Goal: Share content: Share content

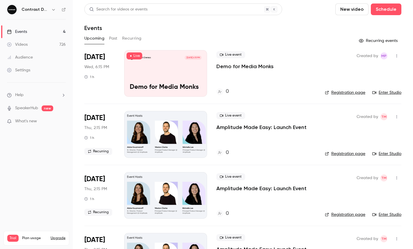
click at [55, 9] on icon "button" at bounding box center [53, 9] width 5 height 5
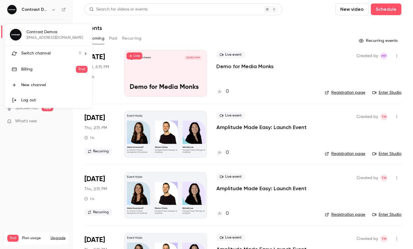
click at [47, 52] on span "Switch channel" at bounding box center [35, 53] width 29 height 6
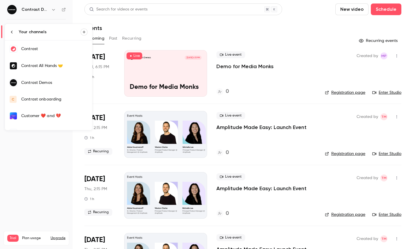
click at [53, 53] on link "Contrast" at bounding box center [48, 48] width 87 height 17
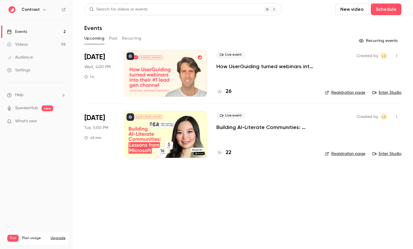
click at [30, 45] on link "Videos 98" at bounding box center [36, 44] width 73 height 13
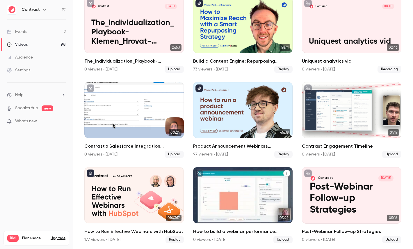
scroll to position [388, 0]
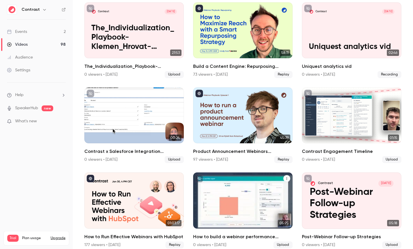
click at [234, 192] on div "Contrast Jan 7 How to build a webinar performance dashboard in HubSpot" at bounding box center [242, 200] width 99 height 56
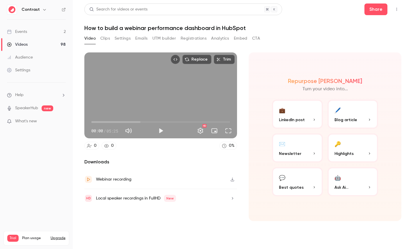
click at [104, 36] on button "Clips" at bounding box center [105, 38] width 10 height 9
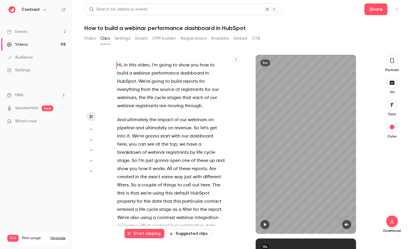
click at [236, 61] on button "button" at bounding box center [235, 59] width 7 height 7
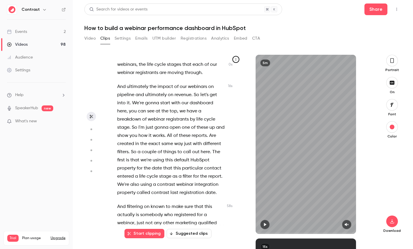
scroll to position [32, 0]
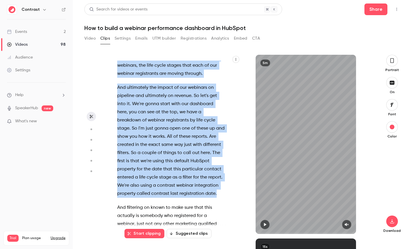
drag, startPoint x: 219, startPoint y: 194, endPoint x: 102, endPoint y: 88, distance: 158.1
click at [102, 88] on section "Hi , in this video , I'm going to show you how to build a webinar performance d…" at bounding box center [242, 152] width 317 height 194
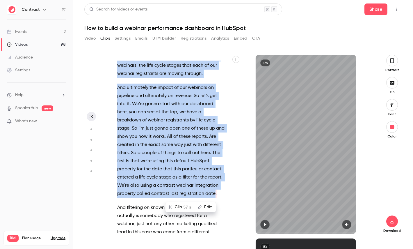
click at [180, 208] on button "Clip 57 s" at bounding box center [180, 206] width 29 height 9
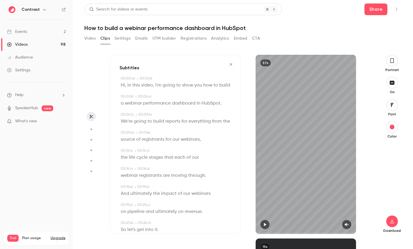
click at [394, 63] on icon "button" at bounding box center [392, 60] width 5 height 6
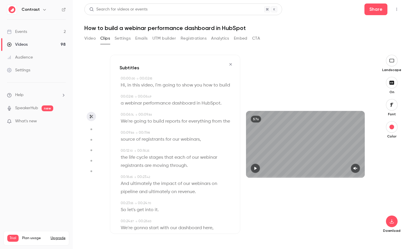
click at [394, 103] on icon "button" at bounding box center [391, 104] width 6 height 5
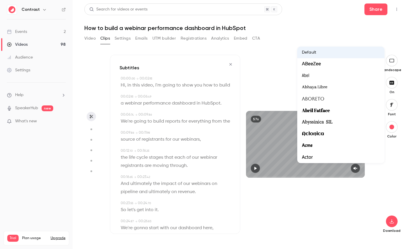
click at [386, 167] on div at bounding box center [206, 124] width 413 height 249
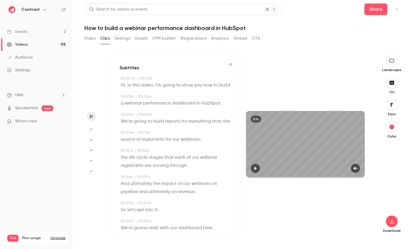
click at [204, 123] on span "everything" at bounding box center [199, 121] width 22 height 8
click at [232, 62] on icon "button" at bounding box center [230, 64] width 5 height 4
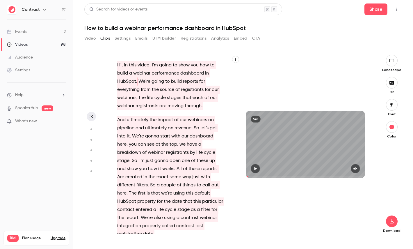
type input "*"
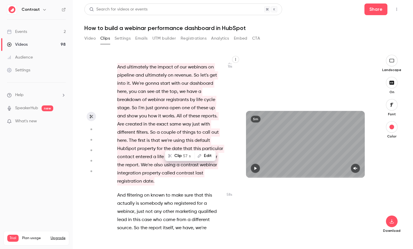
scroll to position [15, 0]
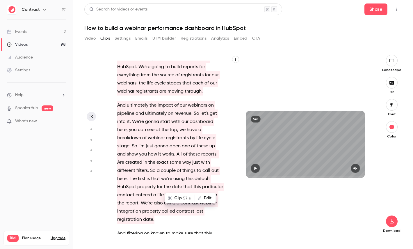
click at [93, 129] on icon "button" at bounding box center [90, 129] width 5 height 4
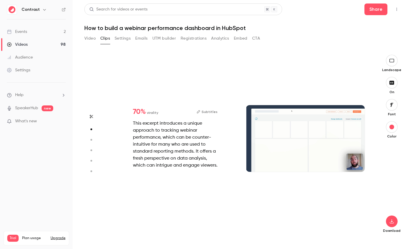
scroll to position [0, 0]
click at [91, 139] on icon "button" at bounding box center [90, 140] width 5 height 4
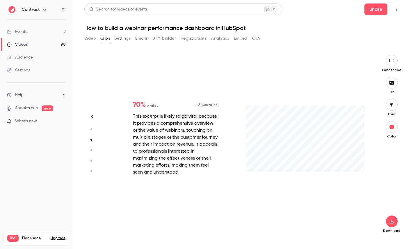
click at [91, 149] on icon "button" at bounding box center [90, 150] width 5 height 4
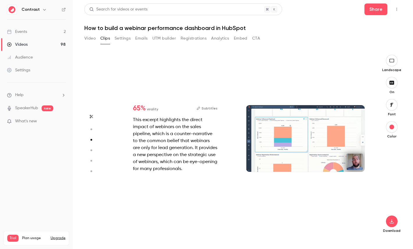
type input "*"
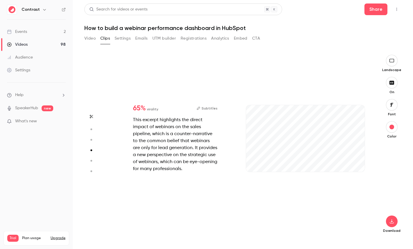
click at [91, 160] on circle "button" at bounding box center [91, 161] width 2 height 2
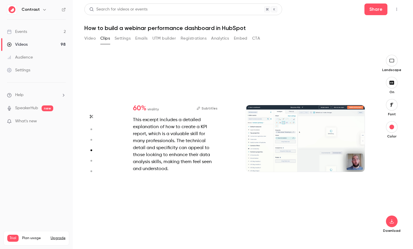
type input "*"
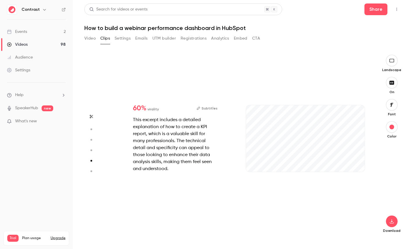
click at [91, 167] on button "button" at bounding box center [91, 170] width 9 height 9
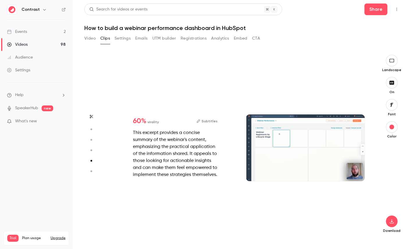
type input "*"
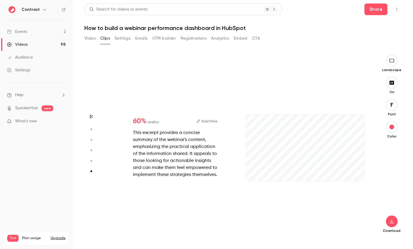
click at [91, 162] on icon "button" at bounding box center [90, 160] width 5 height 4
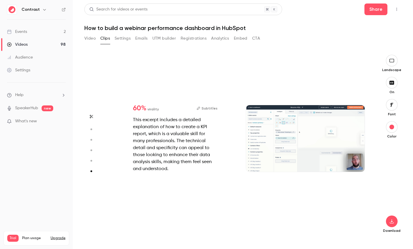
type input "*"
click at [92, 150] on icon "button" at bounding box center [90, 150] width 5 height 4
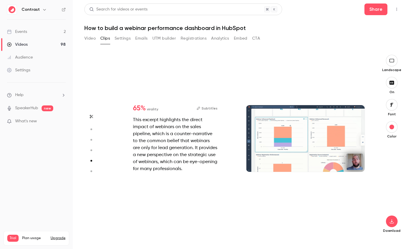
type input "*"
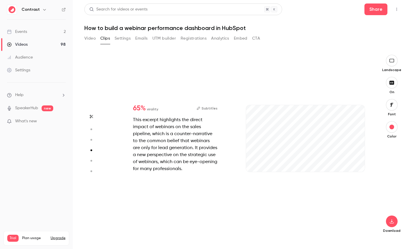
type input "***"
click at [48, 41] on link "Videos 98" at bounding box center [36, 44] width 73 height 13
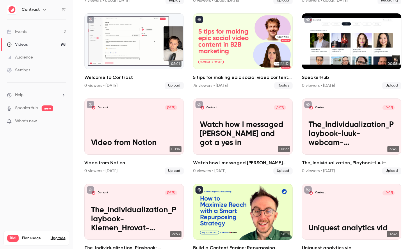
scroll to position [270, 0]
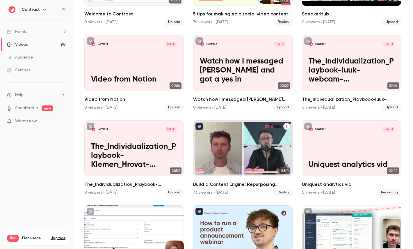
click at [227, 144] on div "Build a Content Engine: Repurposing Strategies for SaaS Teams" at bounding box center [242, 148] width 99 height 56
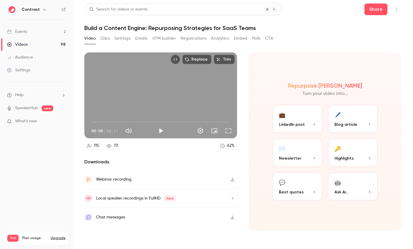
click at [109, 130] on span "58:11" at bounding box center [112, 131] width 12 height 6
drag, startPoint x: 109, startPoint y: 130, endPoint x: 114, endPoint y: 130, distance: 4.9
click at [114, 130] on span "58:11" at bounding box center [112, 131] width 12 height 6
click at [347, 144] on button "🔑 Highlights" at bounding box center [352, 152] width 51 height 29
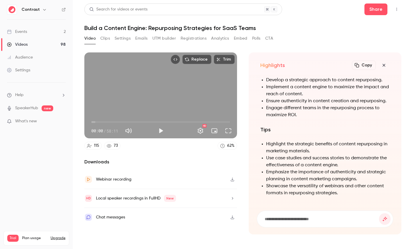
click at [115, 28] on h1 "Build a Content Engine: Repurposing Strategies for SaaS Teams" at bounding box center [242, 27] width 317 height 7
drag, startPoint x: 115, startPoint y: 28, endPoint x: 130, endPoint y: 28, distance: 14.8
click at [130, 28] on h1 "Build a Content Engine: Repurposing Strategies for SaaS Teams" at bounding box center [242, 27] width 317 height 7
copy h1 "Content Engine"
click at [286, 217] on input at bounding box center [321, 218] width 115 height 6
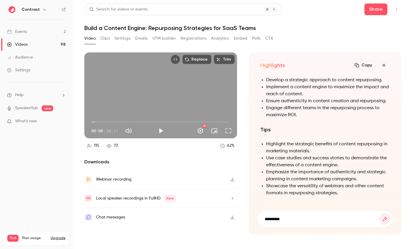
paste input "**********"
type input "**********"
click at [379, 213] on button "submit" at bounding box center [385, 219] width 12 height 12
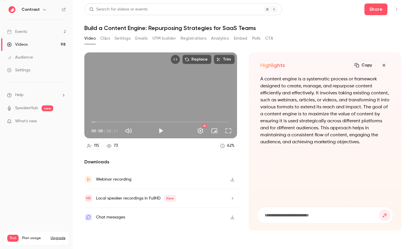
click at [383, 66] on icon "button" at bounding box center [383, 65] width 7 height 5
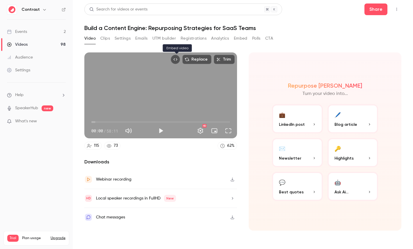
click at [175, 58] on icon "Embed video" at bounding box center [175, 59] width 4 height 4
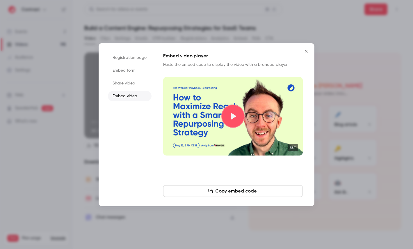
click at [227, 28] on div at bounding box center [206, 124] width 413 height 249
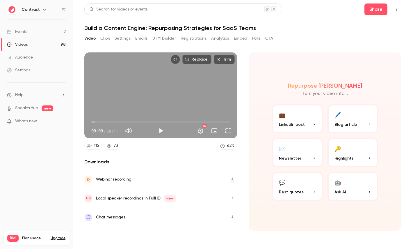
click at [64, 12] on div "Contrast" at bounding box center [36, 10] width 59 height 10
click at [63, 10] on icon at bounding box center [64, 10] width 4 height 4
click at [37, 72] on link "Settings" at bounding box center [36, 70] width 73 height 13
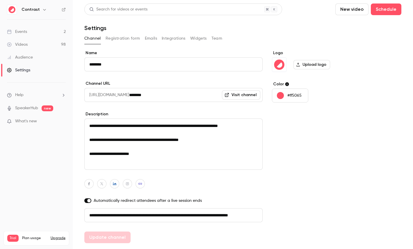
drag, startPoint x: 122, startPoint y: 213, endPoint x: 84, endPoint y: 213, distance: 37.8
click at [83, 213] on main "**********" at bounding box center [243, 124] width 340 height 249
click at [216, 216] on input "**********" at bounding box center [173, 215] width 178 height 14
click at [131, 39] on button "Registration form" at bounding box center [123, 38] width 35 height 9
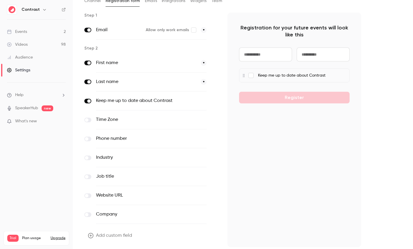
scroll to position [57, 0]
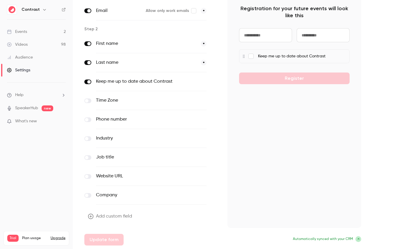
click at [120, 215] on button "Add custom field" at bounding box center [110, 216] width 52 height 12
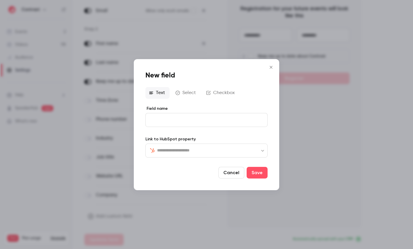
click at [176, 149] on input "text" at bounding box center [210, 150] width 106 height 7
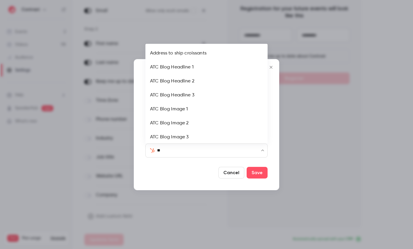
type input "***"
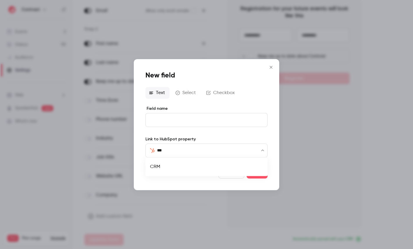
click at [167, 161] on li "CRM" at bounding box center [206, 167] width 122 height 14
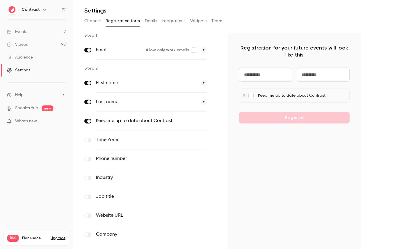
scroll to position [0, 0]
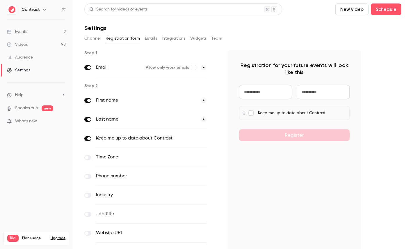
click at [148, 38] on button "Emails" at bounding box center [151, 38] width 12 height 9
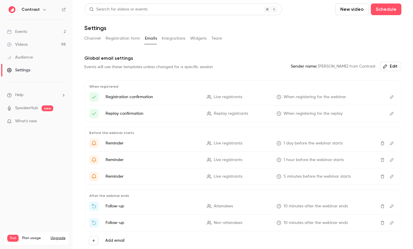
click at [394, 96] on button "Edit" at bounding box center [391, 96] width 9 height 9
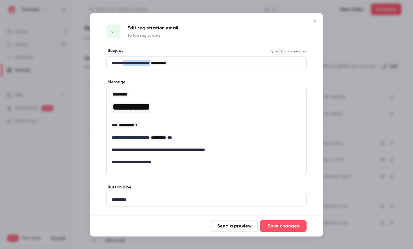
drag, startPoint x: 127, startPoint y: 60, endPoint x: 166, endPoint y: 60, distance: 38.4
click at [166, 60] on p "**********" at bounding box center [206, 63] width 190 height 6
drag, startPoint x: 130, startPoint y: 106, endPoint x: 153, endPoint y: 106, distance: 23.0
click at [150, 106] on span "**********" at bounding box center [131, 106] width 37 height 9
click at [351, 113] on div at bounding box center [206, 124] width 413 height 249
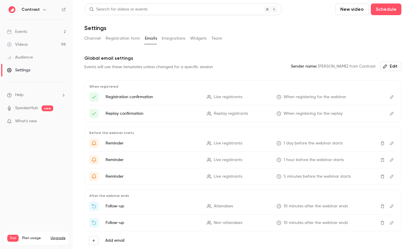
click at [169, 41] on button "Integrations" at bounding box center [174, 38] width 24 height 9
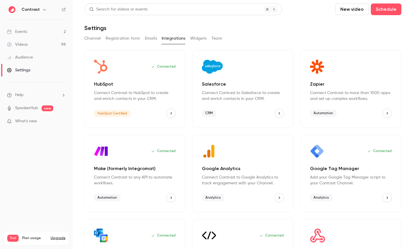
click at [215, 41] on button "Team" at bounding box center [216, 38] width 11 height 9
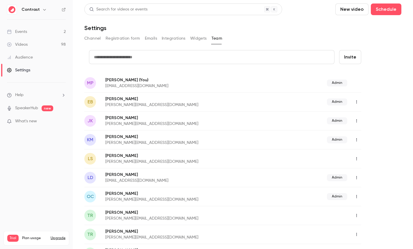
click at [29, 57] on div "Audience" at bounding box center [20, 57] width 26 height 6
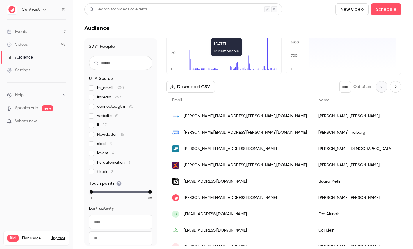
scroll to position [47, 0]
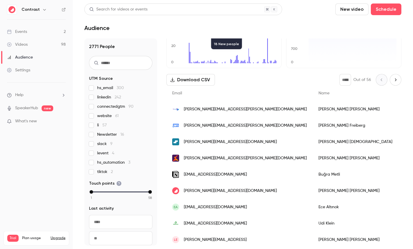
click at [313, 192] on div "Tim Minton" at bounding box center [355, 190] width 85 height 16
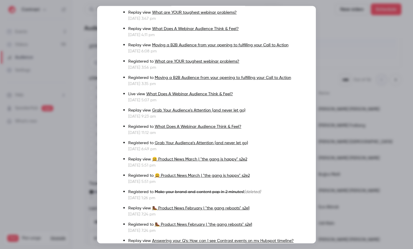
scroll to position [441, 0]
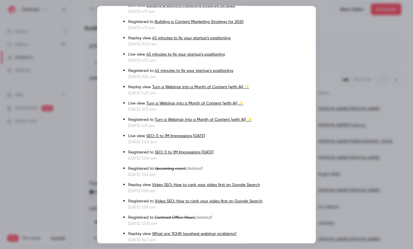
click at [343, 114] on div at bounding box center [206, 124] width 413 height 249
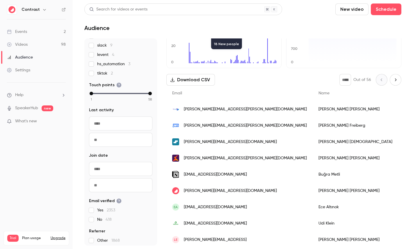
scroll to position [0, 0]
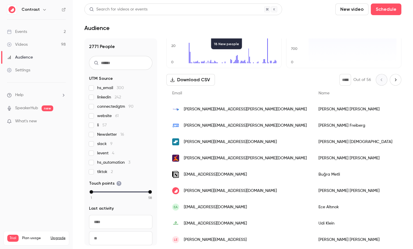
click at [28, 46] on link "Videos 98" at bounding box center [36, 44] width 73 height 13
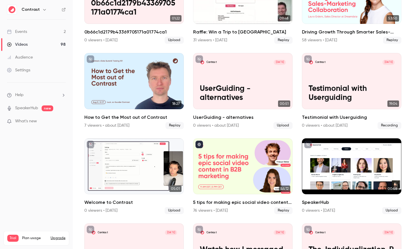
scroll to position [88, 0]
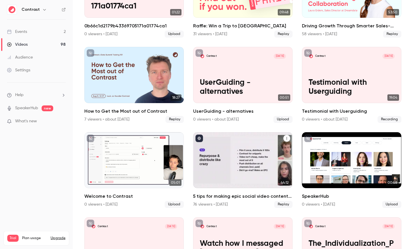
click at [233, 159] on div "5 tips for making epic social video content in B2B marketing" at bounding box center [242, 160] width 99 height 56
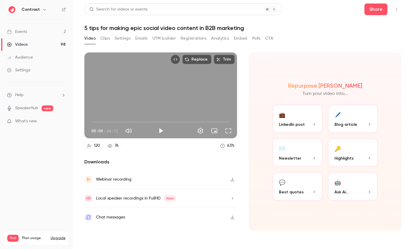
click at [188, 40] on button "Registrations" at bounding box center [194, 38] width 26 height 9
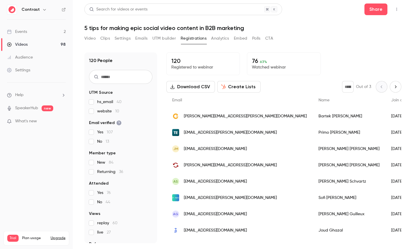
scroll to position [27, 0]
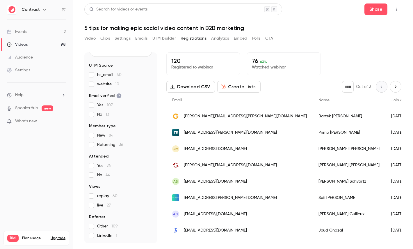
click at [250, 87] on button "Create Lists" at bounding box center [238, 87] width 43 height 12
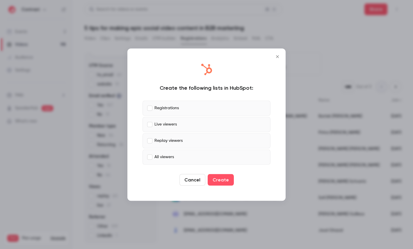
click at [169, 108] on p "Registrations" at bounding box center [166, 108] width 24 height 6
click at [169, 140] on p "Replay viewers" at bounding box center [168, 141] width 28 height 6
click at [174, 166] on div "Create the following lists in HubSpot: Registrations Live viewers Replay viewer…" at bounding box center [206, 124] width 147 height 140
click at [189, 156] on label "All viewers" at bounding box center [206, 156] width 128 height 15
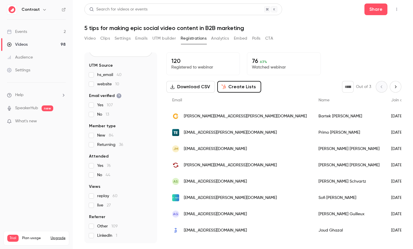
click at [221, 37] on button "Analytics" at bounding box center [220, 38] width 18 height 9
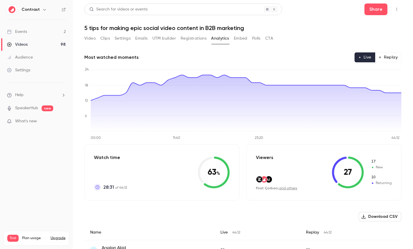
click at [392, 58] on button "Replay" at bounding box center [388, 57] width 26 height 10
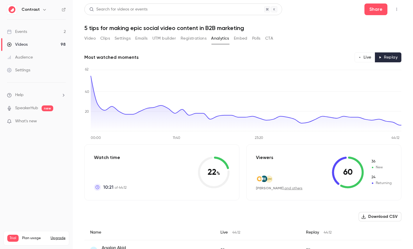
click at [368, 59] on button "Live" at bounding box center [364, 57] width 21 height 10
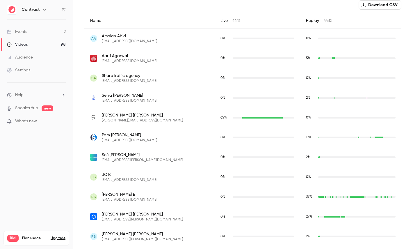
scroll to position [226, 0]
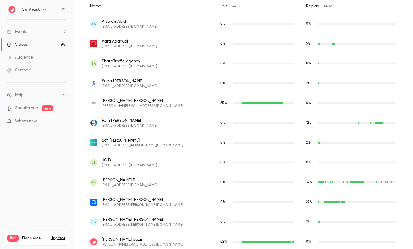
type button "live"
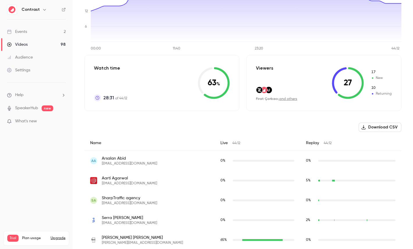
scroll to position [0, 0]
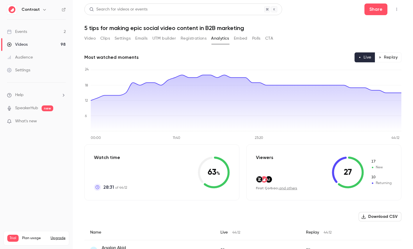
click at [258, 36] on button "Polls" at bounding box center [256, 38] width 8 height 9
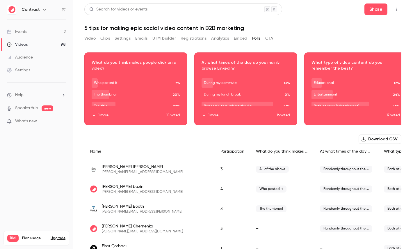
click at [272, 37] on button "CTA" at bounding box center [269, 38] width 8 height 9
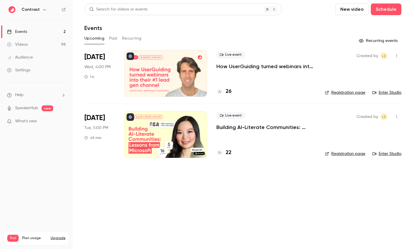
click at [43, 10] on icon "button" at bounding box center [44, 9] width 5 height 5
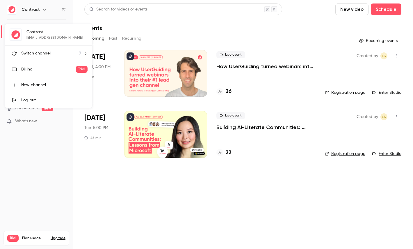
click at [42, 56] on span "Switch channel" at bounding box center [35, 53] width 29 height 6
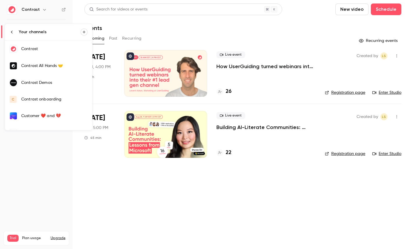
click at [52, 80] on div "Contrast Demos" at bounding box center [54, 83] width 66 height 6
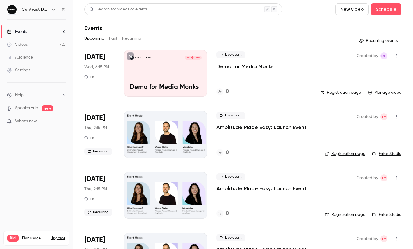
click at [31, 44] on link "Videos 727" at bounding box center [36, 44] width 73 height 13
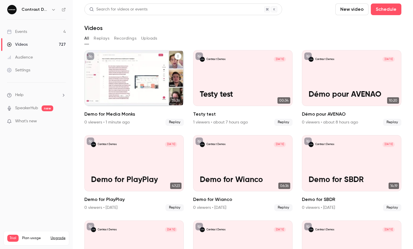
click at [179, 56] on icon "Demo for Media Monks" at bounding box center [177, 55] width 3 height 3
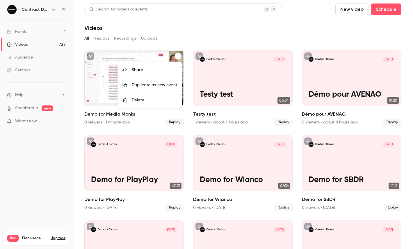
click at [153, 71] on div "Share" at bounding box center [154, 70] width 45 height 6
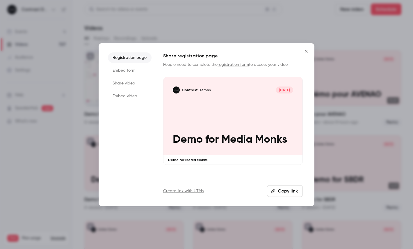
drag, startPoint x: 122, startPoint y: 85, endPoint x: 123, endPoint y: 88, distance: 3.6
click at [122, 85] on li "Share video" at bounding box center [130, 83] width 44 height 10
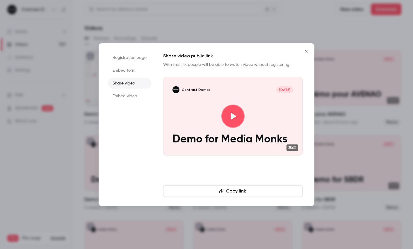
click at [188, 191] on button "Copy link" at bounding box center [233, 191] width 140 height 12
